Goal: Obtain resource: Obtain resource

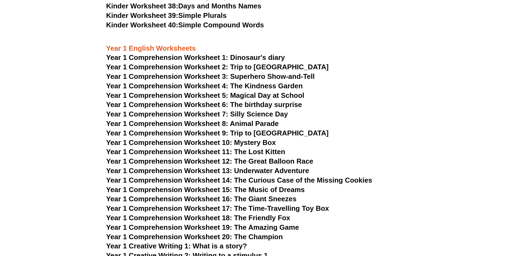
scroll to position [593, 0]
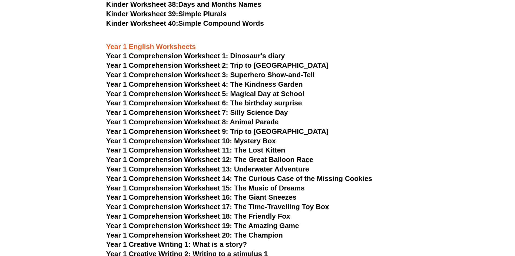
click at [247, 51] on h3 "Year 1 English Worksheets" at bounding box center [257, 46] width 303 height 9
click at [247, 58] on span "Year 1 Comprehension Worksheet 1: Dinosaur's diary" at bounding box center [195, 56] width 179 height 8
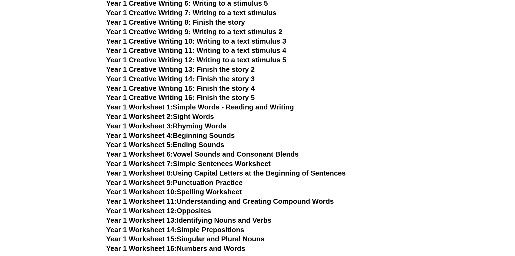
scroll to position [891, 0]
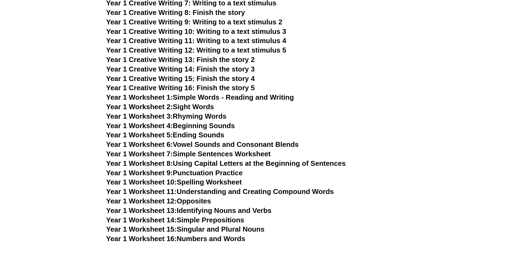
click at [250, 101] on link "Year 1 Worksheet 1: Simple Words - Reading and Writing" at bounding box center [200, 97] width 188 height 8
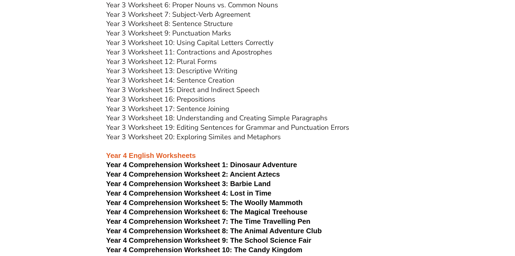
scroll to position [1783, 0]
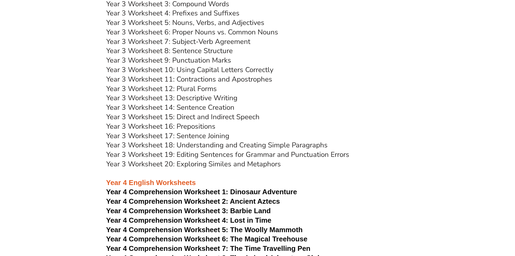
click at [191, 96] on link "Year 3 Worksheet 13: Descriptive Writing" at bounding box center [171, 97] width 131 height 9
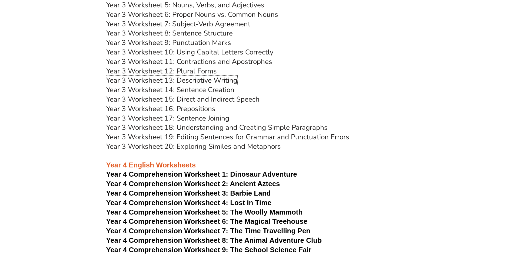
scroll to position [1919, 0]
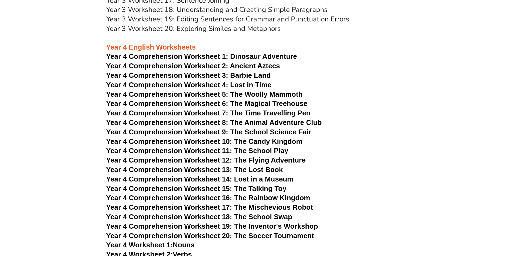
click at [237, 64] on span "Year 4 Comprehension Worksheet 2: Ancient Aztecs" at bounding box center [193, 66] width 174 height 8
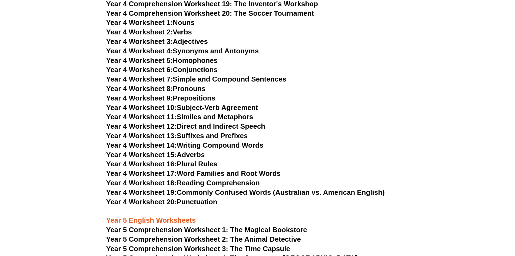
scroll to position [2135, 0]
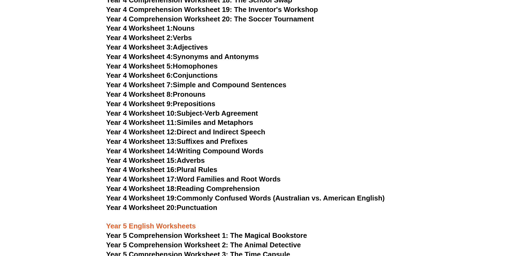
click at [165, 90] on span "Year 4 Worksheet 8:" at bounding box center [139, 94] width 67 height 8
click at [212, 121] on link "Year 4 Worksheet 11: Similes and Metaphors" at bounding box center [179, 122] width 147 height 8
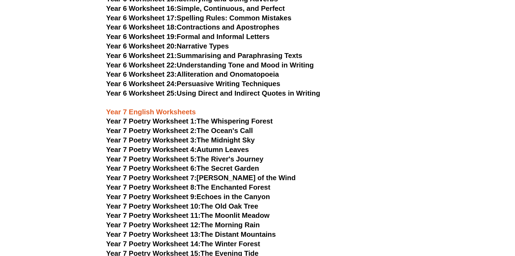
scroll to position [3055, 0]
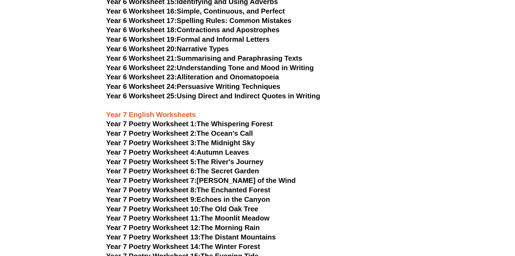
click at [226, 120] on link "Year 7 Poetry Worksheet 1: The Whispering Forest" at bounding box center [189, 124] width 167 height 8
